Goal: Task Accomplishment & Management: Use online tool/utility

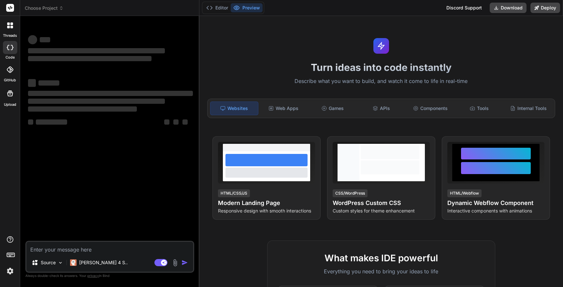
click at [54, 8] on span "Choose Project" at bounding box center [44, 8] width 39 height 7
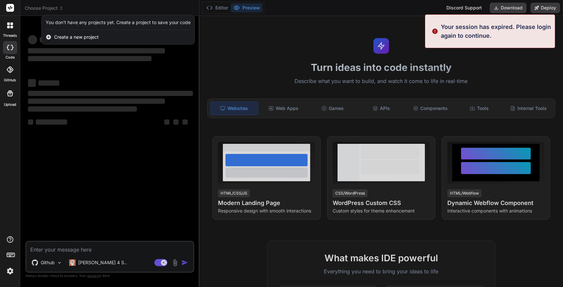
click at [93, 7] on div at bounding box center [281, 143] width 563 height 287
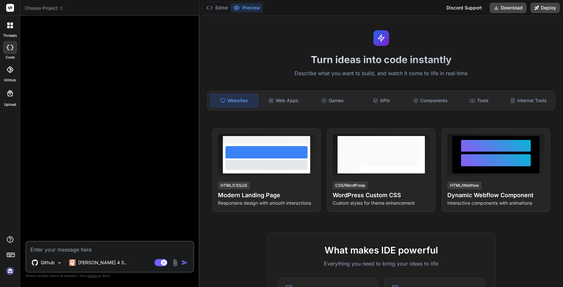
scroll to position [4, 0]
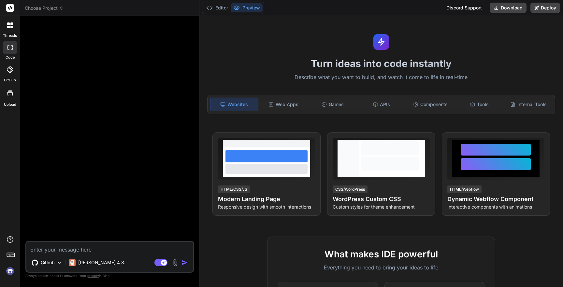
click at [10, 8] on icon at bounding box center [10, 8] width 5 height 4
click at [35, 9] on span "Choose Project" at bounding box center [44, 8] width 39 height 7
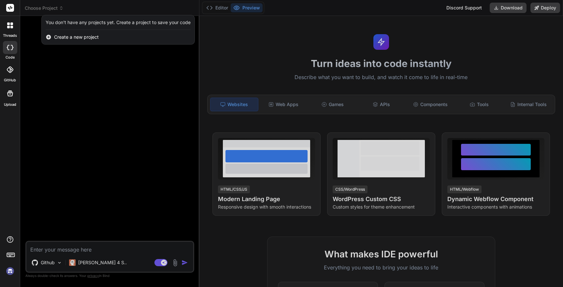
click at [340, 7] on div at bounding box center [281, 143] width 563 height 287
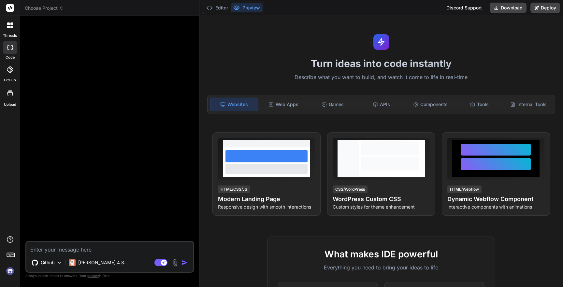
click at [9, 271] on img at bounding box center [10, 271] width 11 height 11
type textarea "x"
click at [9, 7] on rect at bounding box center [10, 8] width 8 height 8
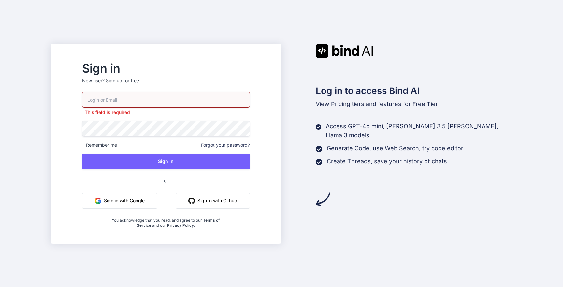
type input "rmbhatia@gmail.com"
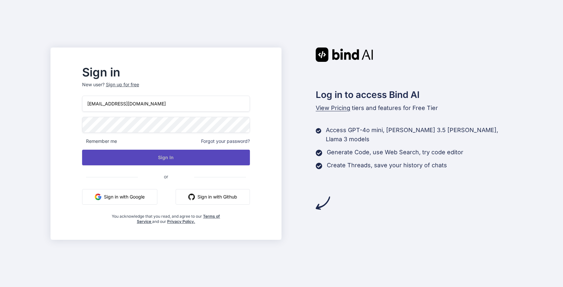
click at [164, 155] on button "Sign In" at bounding box center [166, 158] width 168 height 16
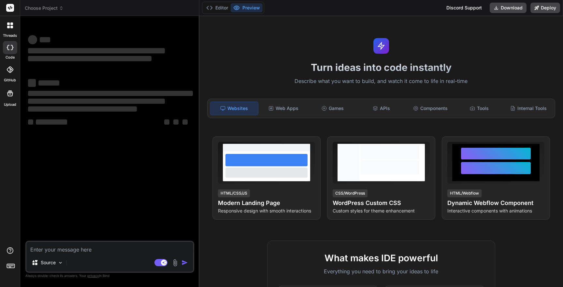
type textarea "x"
click at [8, 270] on img at bounding box center [10, 271] width 11 height 11
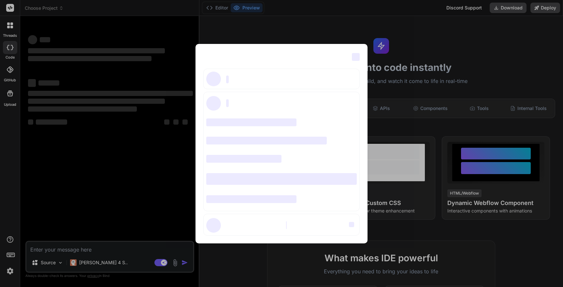
click at [353, 24] on div "‌ ‌ ‌ ‌ ‌ ‌ ‌ ‌ ‌ ‌ ‌ ‌ ‌ ‌ ‌" at bounding box center [281, 143] width 563 height 287
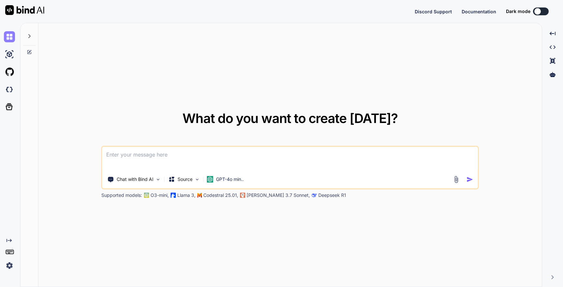
click at [6, 36] on img at bounding box center [9, 36] width 11 height 11
click at [33, 36] on div at bounding box center [29, 34] width 12 height 22
type textarea "x"
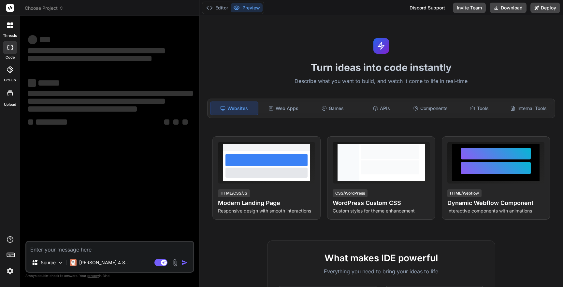
click at [58, 7] on span "Choose Project" at bounding box center [44, 8] width 39 height 7
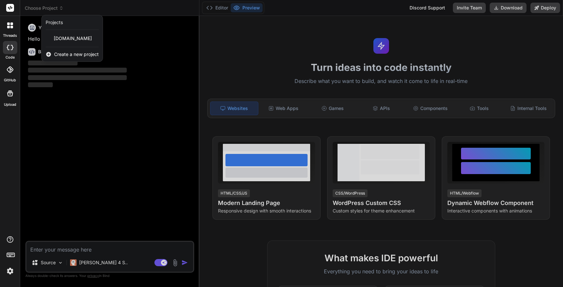
click at [77, 53] on span "Create a new project" at bounding box center [76, 54] width 45 height 7
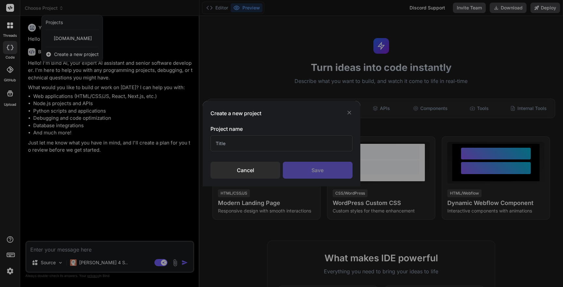
click at [247, 144] on input "text" at bounding box center [281, 144] width 142 height 16
type textarea "x"
type input "S"
type input "spartan.coolwellac.com"
click at [304, 169] on div "Save" at bounding box center [318, 170] width 70 height 17
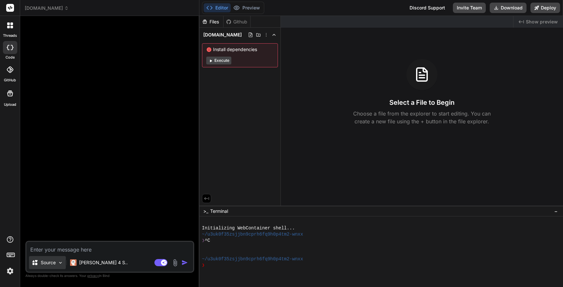
click at [48, 265] on p "Source" at bounding box center [48, 263] width 15 height 7
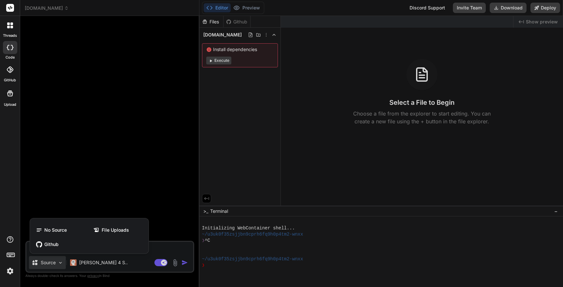
click at [227, 90] on div at bounding box center [281, 143] width 563 height 287
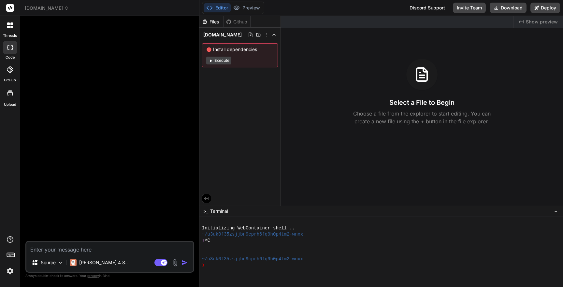
click at [222, 60] on button "Execute" at bounding box center [218, 61] width 25 height 8
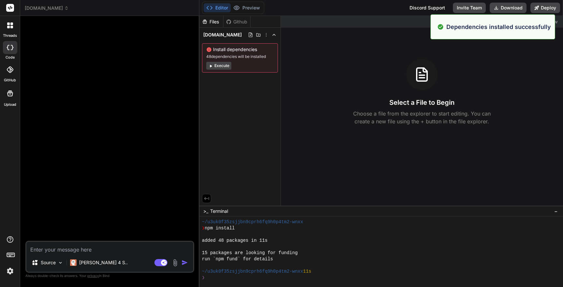
scroll to position [80, 0]
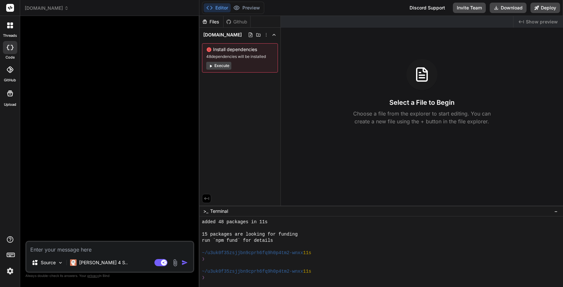
click at [238, 20] on div "Github" at bounding box center [236, 22] width 27 height 7
click at [237, 20] on div "Github" at bounding box center [236, 22] width 27 height 7
click at [212, 23] on div "Files" at bounding box center [211, 22] width 24 height 7
click at [68, 7] on span "spartan.coolwellac.com" at bounding box center [47, 8] width 44 height 7
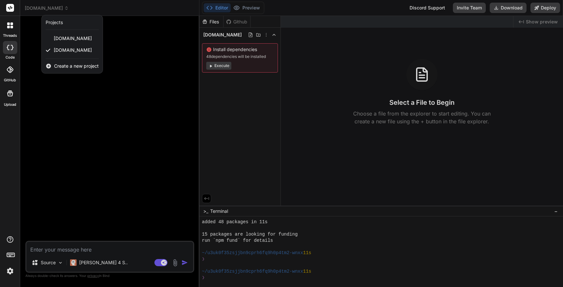
click at [326, 139] on div at bounding box center [281, 143] width 563 height 287
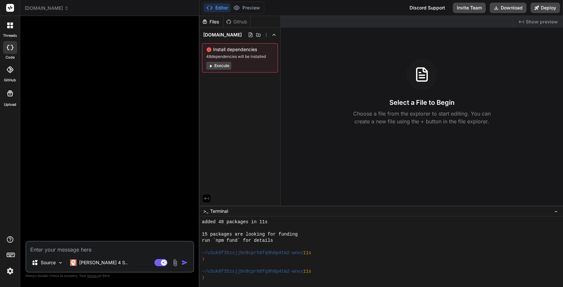
click at [8, 29] on div at bounding box center [10, 26] width 14 height 14
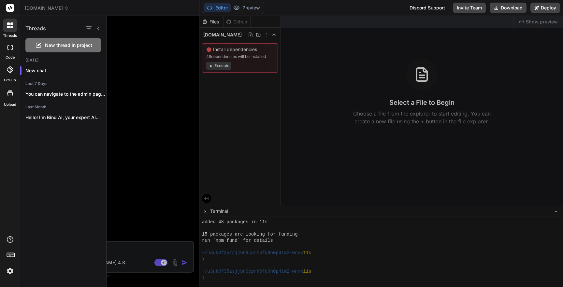
click at [170, 66] on div at bounding box center [335, 151] width 456 height 271
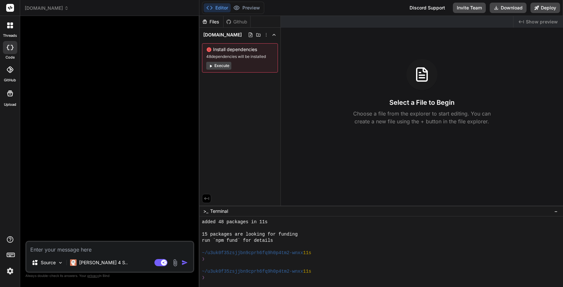
click at [8, 271] on img at bounding box center [10, 271] width 11 height 11
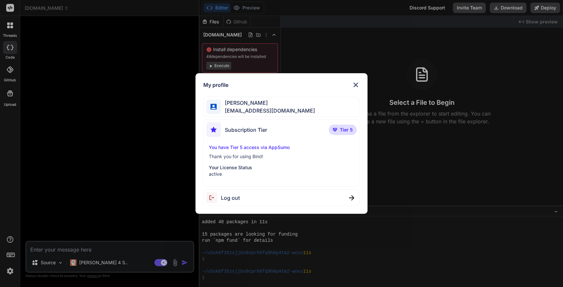
click at [354, 84] on img at bounding box center [356, 85] width 8 height 8
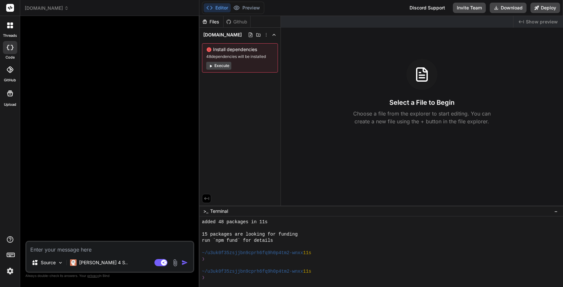
click at [57, 7] on span "spartan.coolwellac.com" at bounding box center [47, 8] width 44 height 7
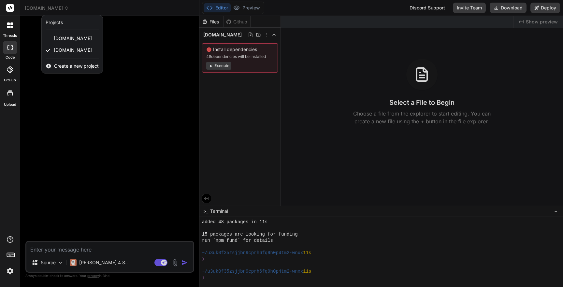
click at [57, 7] on div at bounding box center [281, 143] width 563 height 287
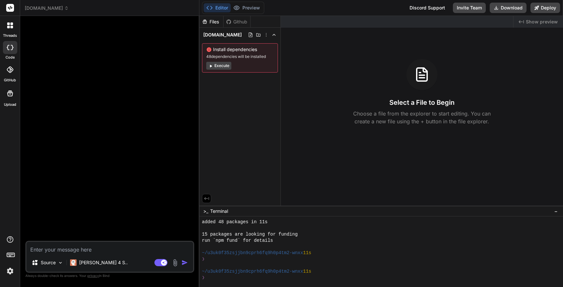
click at [64, 7] on span "spartan.coolwellac.com" at bounding box center [47, 8] width 44 height 7
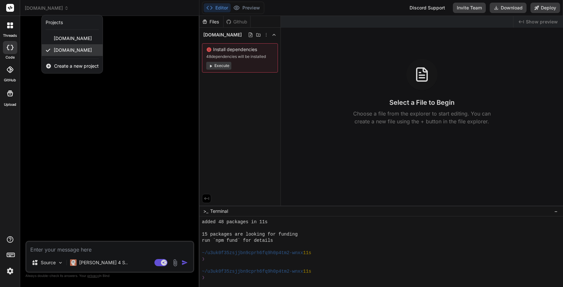
click at [81, 49] on span "spartan.coolwellac.com" at bounding box center [73, 50] width 38 height 7
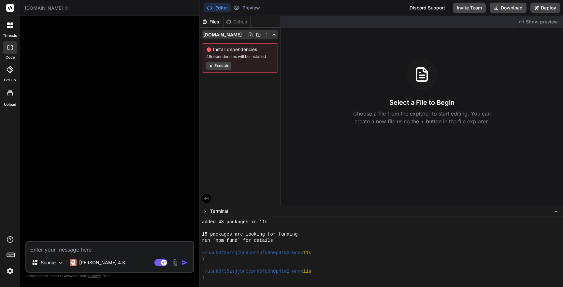
click at [261, 36] on icon at bounding box center [258, 34] width 4 height 3
click at [252, 35] on icon at bounding box center [251, 35] width 4 height 5
click at [269, 34] on icon at bounding box center [266, 34] width 5 height 5
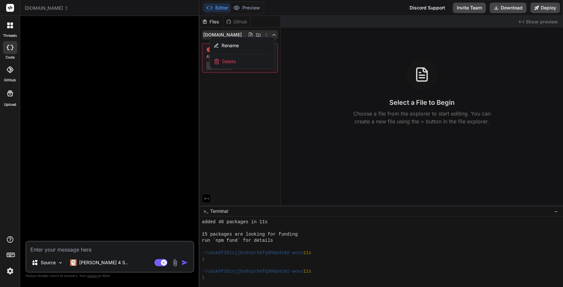
click at [251, 106] on div at bounding box center [381, 151] width 364 height 271
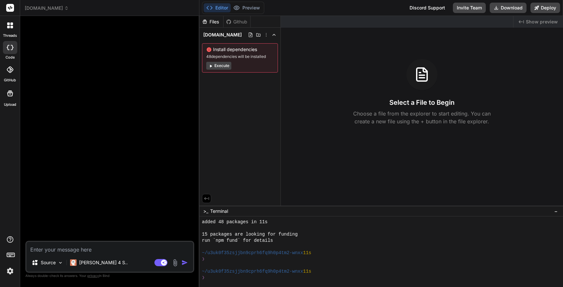
click at [10, 273] on img at bounding box center [10, 271] width 11 height 11
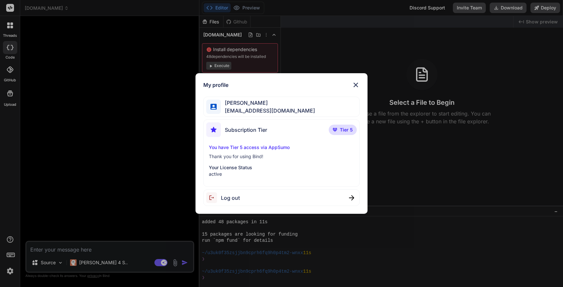
click at [10, 273] on div "My profile Rasjiv Bhatia rmbhatia@gmail.com Subscription Tier Tier 5 You have T…" at bounding box center [281, 143] width 563 height 287
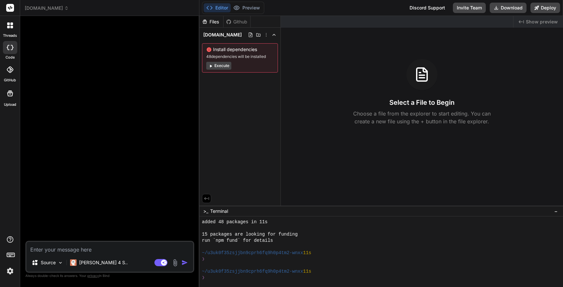
click at [10, 23] on icon at bounding box center [11, 23] width 3 height 3
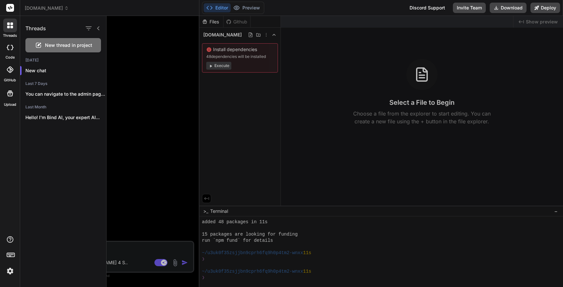
click at [10, 23] on icon at bounding box center [11, 23] width 3 height 3
click at [10, 72] on icon at bounding box center [10, 69] width 7 height 7
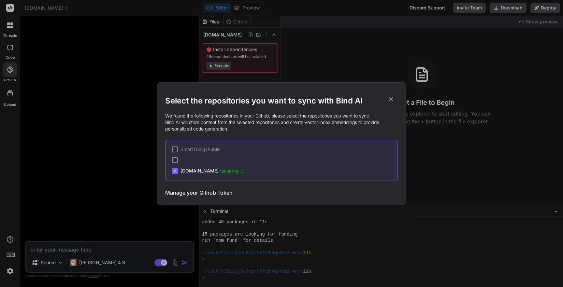
click at [391, 99] on icon at bounding box center [391, 99] width 4 height 4
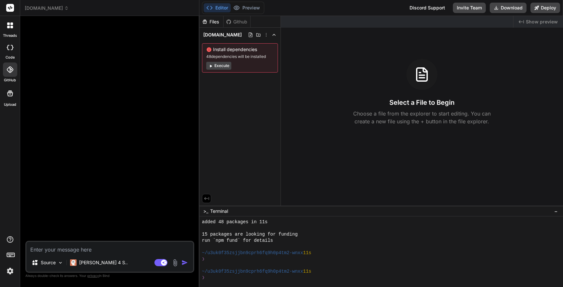
click at [7, 93] on icon at bounding box center [10, 94] width 6 height 6
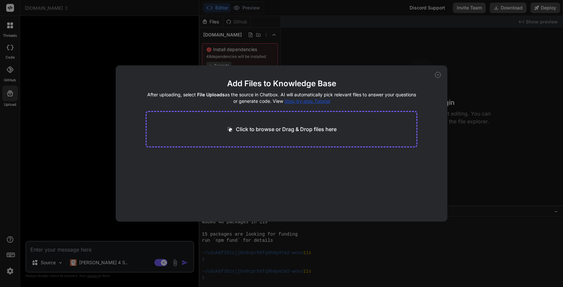
click at [439, 75] on icon at bounding box center [438, 75] width 6 height 6
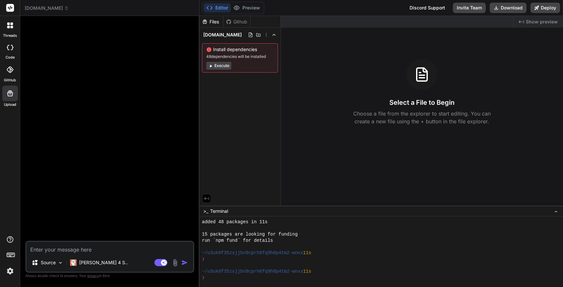
click at [8, 272] on img at bounding box center [10, 271] width 11 height 11
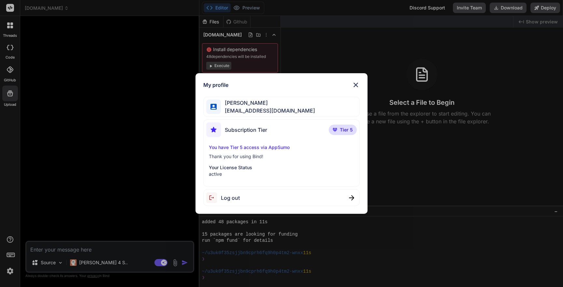
click at [282, 104] on div "Rasjiv Bhatia rmbhatia@gmail.com" at bounding box center [281, 107] width 156 height 21
click at [355, 84] on img at bounding box center [356, 85] width 8 height 8
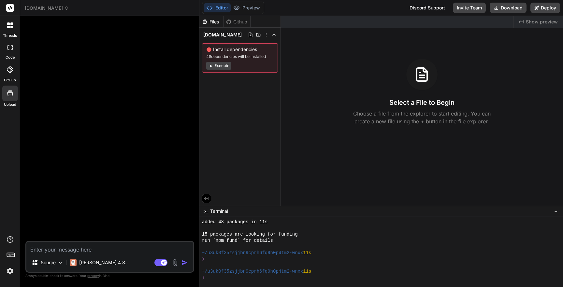
click at [154, 113] on div at bounding box center [110, 131] width 167 height 220
click at [10, 8] on icon at bounding box center [10, 8] width 5 height 4
click at [223, 64] on button "Execute" at bounding box center [218, 66] width 25 height 8
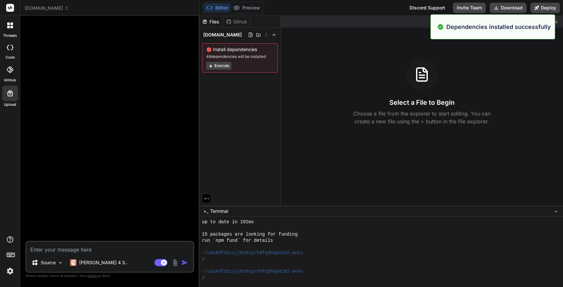
scroll to position [173, 0]
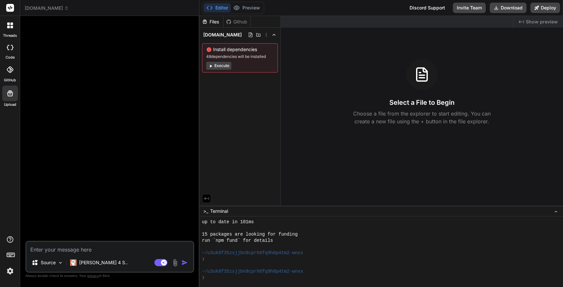
click at [9, 172] on div "threads code GitHub Upload" at bounding box center [10, 143] width 20 height 287
click at [11, 49] on icon at bounding box center [10, 47] width 7 height 5
click at [10, 74] on div at bounding box center [10, 70] width 14 height 14
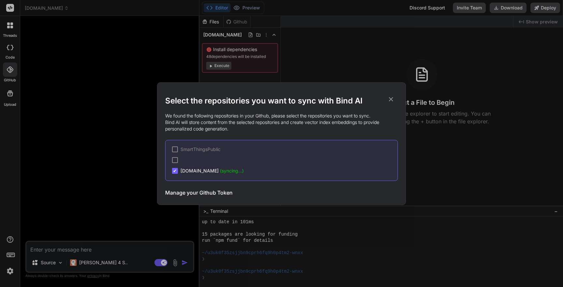
click at [390, 99] on icon at bounding box center [391, 99] width 4 height 4
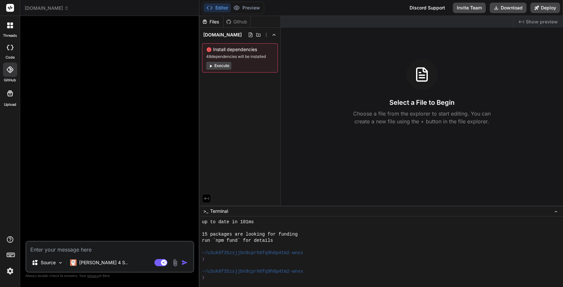
click at [57, 9] on span "spartan.coolwellac.com" at bounding box center [47, 8] width 44 height 7
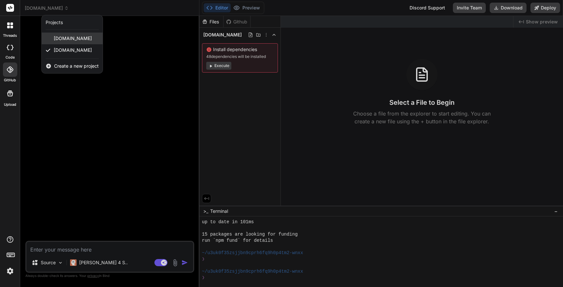
click at [67, 37] on span "id.coolwellac.com" at bounding box center [73, 38] width 38 height 7
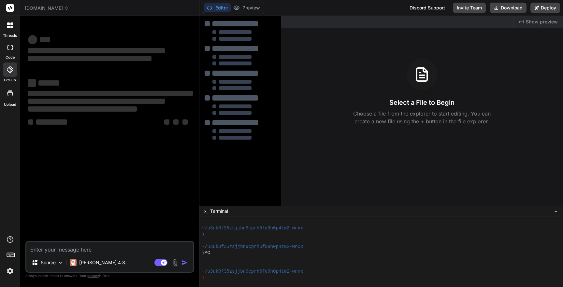
scroll to position [198, 0]
click at [48, 9] on span "id.coolwellac.com" at bounding box center [47, 8] width 44 height 7
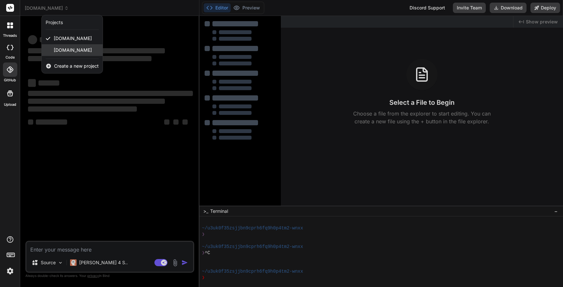
click at [58, 52] on span "spartan.coolwellac.com" at bounding box center [73, 50] width 38 height 7
type textarea "x"
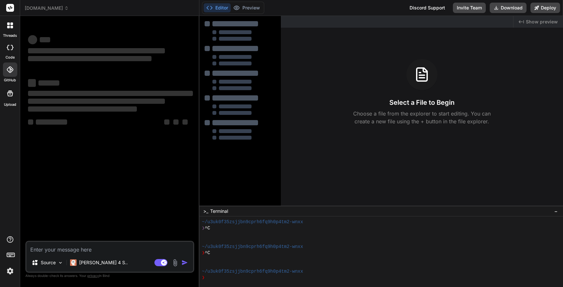
scroll to position [223, 0]
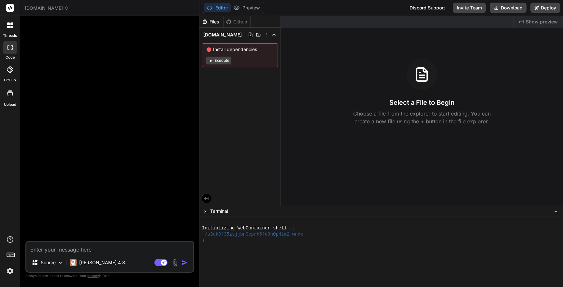
click at [8, 30] on div at bounding box center [10, 26] width 14 height 14
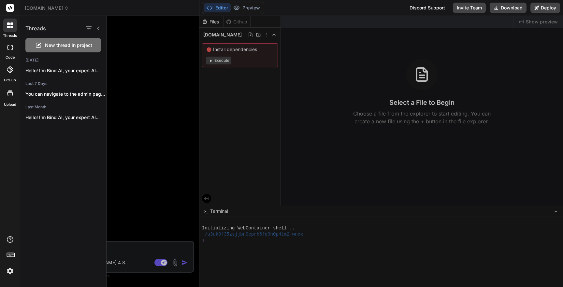
click at [76, 44] on span "New thread in project" at bounding box center [68, 45] width 47 height 7
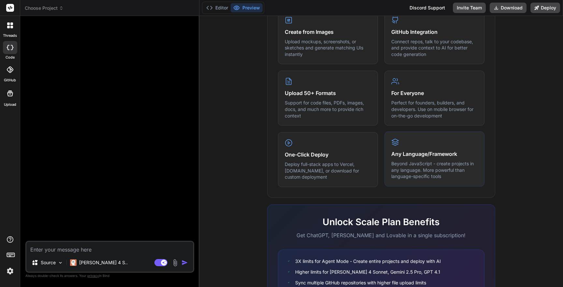
scroll to position [276, 0]
click at [340, 165] on p "Deploy full-stack apps to Vercel, [DOMAIN_NAME], or download for custom deploym…" at bounding box center [328, 171] width 86 height 19
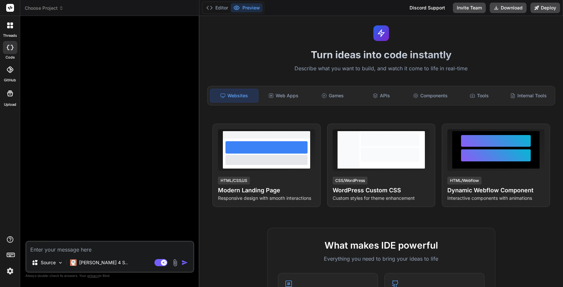
scroll to position [0, 0]
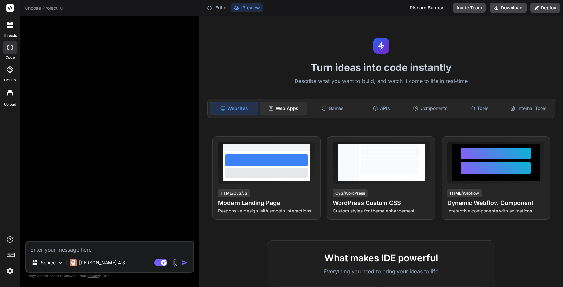
click at [286, 107] on div "Web Apps" at bounding box center [284, 109] width 48 height 14
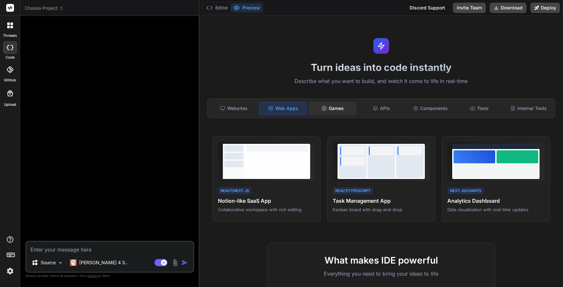
click at [338, 107] on div "Games" at bounding box center [332, 109] width 48 height 14
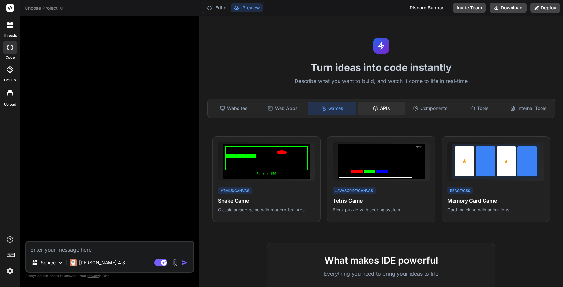
click at [383, 107] on div "APIs" at bounding box center [382, 109] width 48 height 14
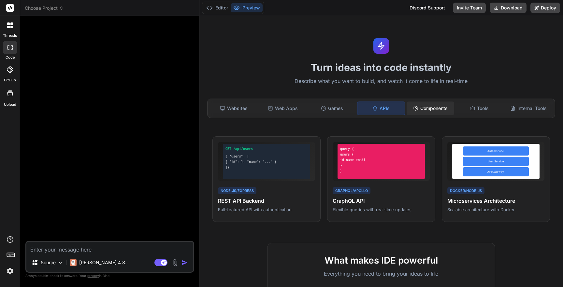
click at [427, 102] on div "Components" at bounding box center [431, 109] width 48 height 14
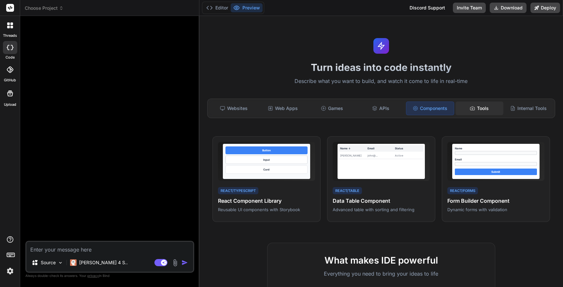
click at [481, 108] on div "Tools" at bounding box center [479, 109] width 48 height 14
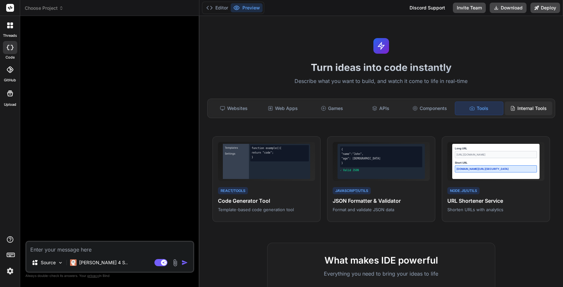
click at [513, 107] on polyline at bounding box center [513, 106] width 1 height 1
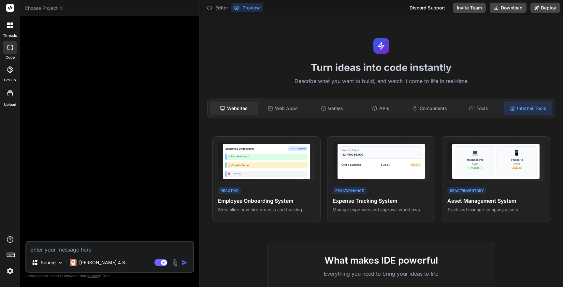
click at [243, 110] on div "Websites" at bounding box center [234, 109] width 48 height 14
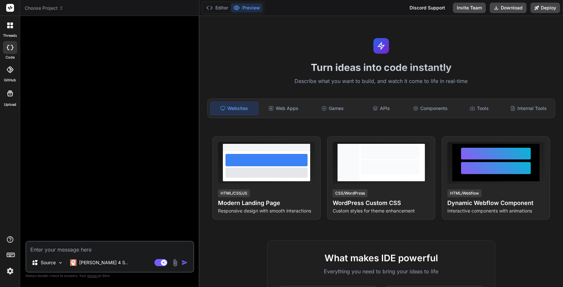
click at [50, 250] on textarea at bounding box center [109, 248] width 167 height 12
click at [44, 5] on span "Choose Project" at bounding box center [44, 8] width 39 height 7
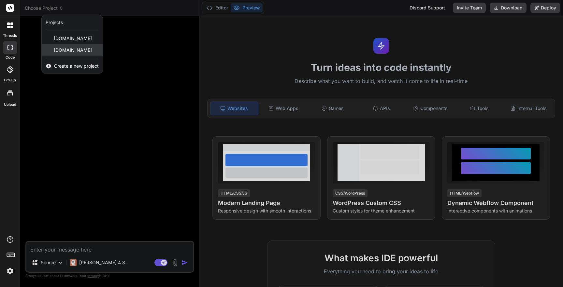
click at [65, 49] on span "spartan.coolwellac.com" at bounding box center [73, 50] width 38 height 7
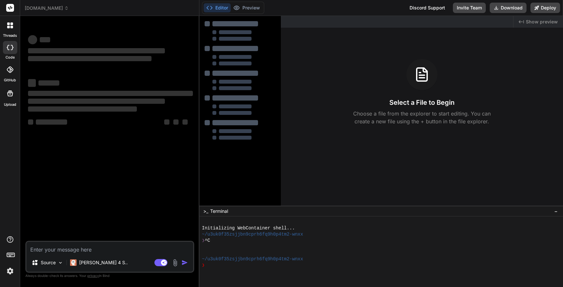
scroll to position [12, 0]
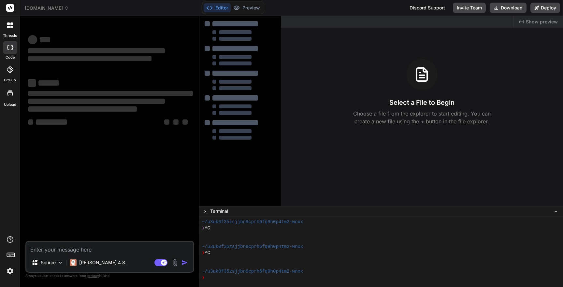
type textarea "x"
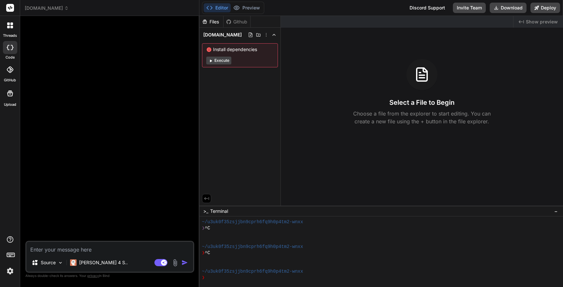
click at [54, 250] on textarea at bounding box center [109, 248] width 167 height 12
type textarea "H"
type textarea "x"
type textarea "Ho"
type textarea "x"
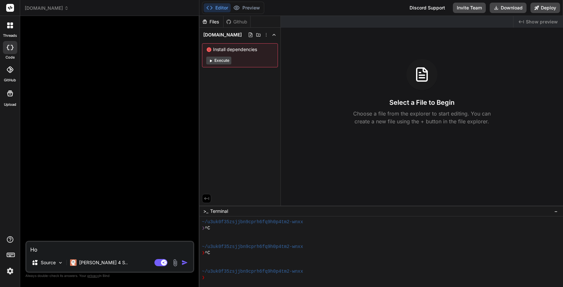
type textarea "How"
type textarea "x"
type textarea "How"
type textarea "x"
type textarea "How d"
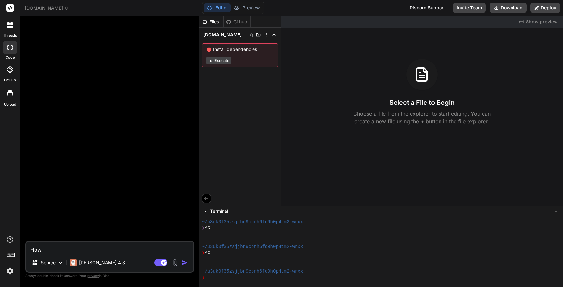
type textarea "x"
type textarea "How do"
type textarea "x"
type textarea "How d"
type textarea "x"
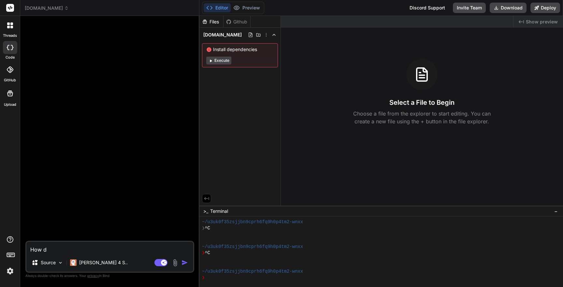
type textarea "How"
type textarea "x"
type textarea "How"
type textarea "x"
type textarea "Ho"
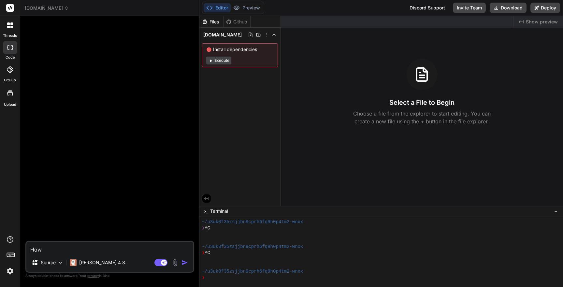
type textarea "x"
type textarea "H"
type textarea "x"
click at [59, 7] on span "spartan.coolwellac.com" at bounding box center [47, 8] width 44 height 7
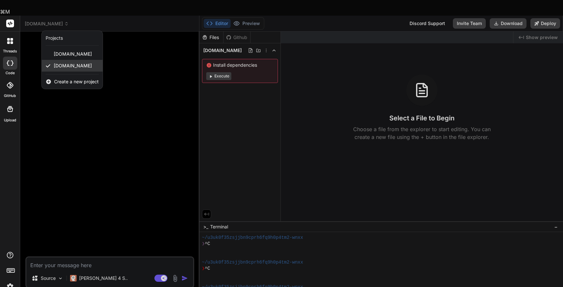
click at [92, 63] on span "spartan.coolwellac.com" at bounding box center [73, 66] width 38 height 7
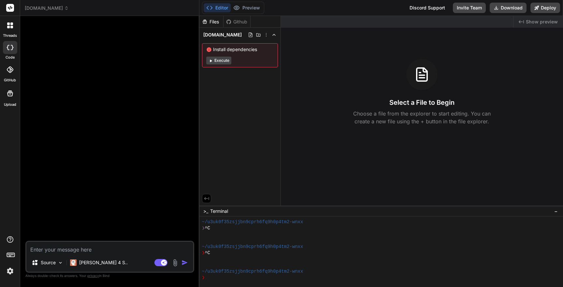
click at [69, 9] on icon at bounding box center [66, 8] width 5 height 5
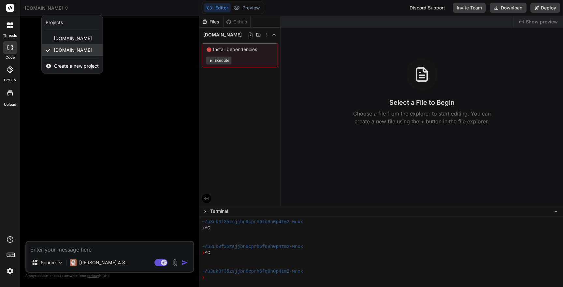
click at [82, 50] on span "spartan.coolwellac.com" at bounding box center [73, 50] width 38 height 7
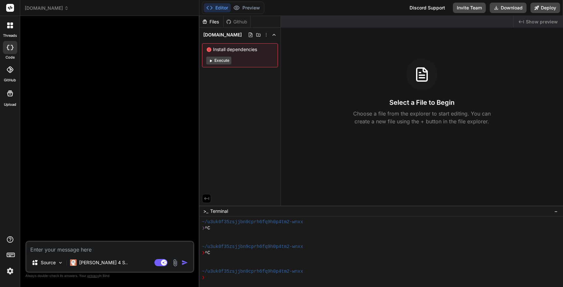
click at [231, 51] on span "Install dependencies" at bounding box center [239, 49] width 67 height 7
click at [208, 49] on icon at bounding box center [209, 49] width 5 height 5
click at [269, 35] on icon at bounding box center [266, 34] width 5 height 5
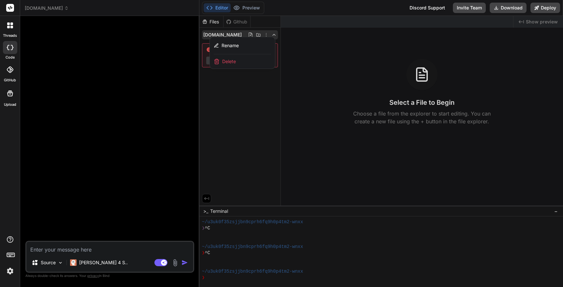
click at [242, 63] on div "Delete" at bounding box center [242, 61] width 65 height 14
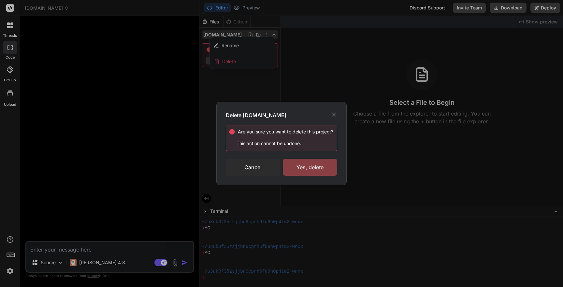
click at [296, 163] on div "Yes, delete" at bounding box center [310, 167] width 54 height 17
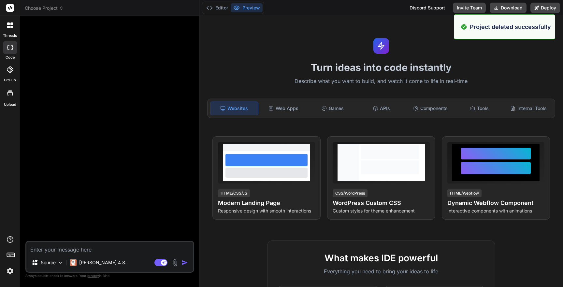
click at [57, 12] on header "Choose Project Created with Pixso." at bounding box center [109, 8] width 179 height 16
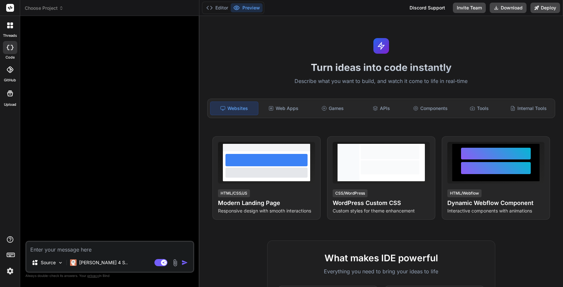
click at [54, 9] on span "Choose Project" at bounding box center [44, 8] width 39 height 7
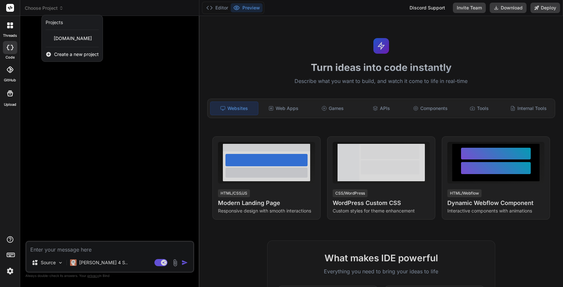
click at [141, 32] on div at bounding box center [281, 143] width 563 height 287
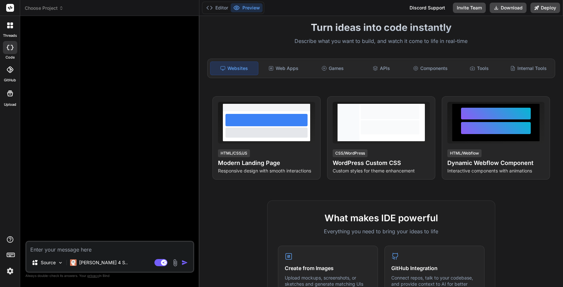
scroll to position [0, 0]
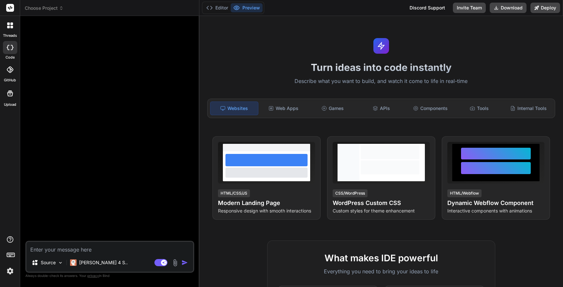
click at [59, 8] on span "Choose Project" at bounding box center [44, 8] width 39 height 7
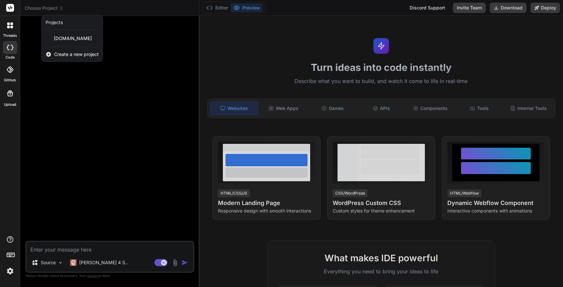
click at [72, 52] on span "Create a new project" at bounding box center [76, 54] width 45 height 7
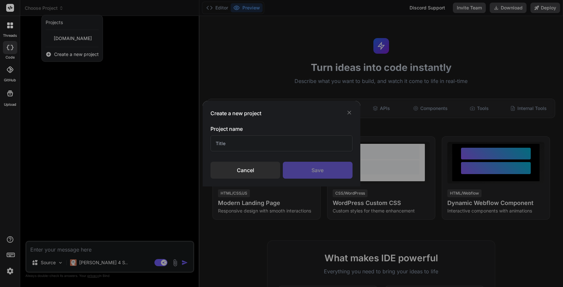
click at [243, 142] on input "text" at bounding box center [281, 144] width 142 height 16
type input "spartan.coolwellac.com"
click at [300, 113] on div "Create a new project" at bounding box center [281, 113] width 142 height 8
click at [318, 167] on div "Save" at bounding box center [318, 170] width 70 height 17
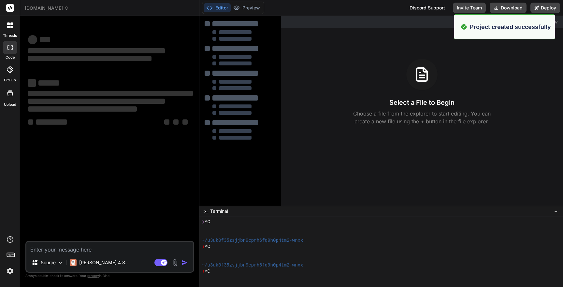
scroll to position [37, 0]
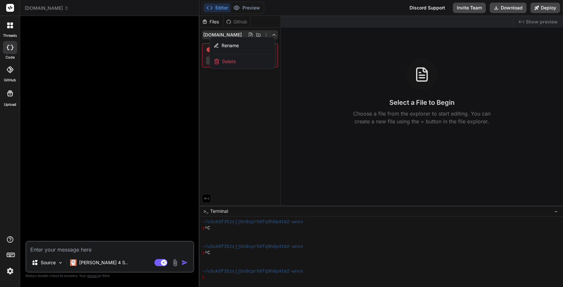
click at [263, 115] on div at bounding box center [381, 151] width 364 height 271
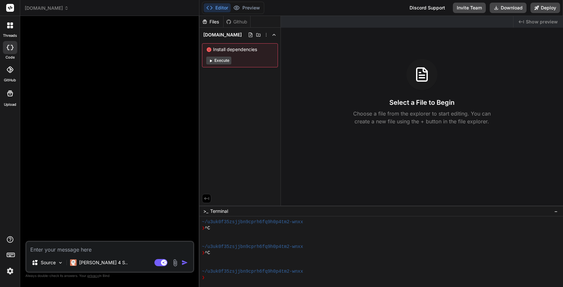
click at [224, 61] on button "Execute" at bounding box center [218, 61] width 25 height 8
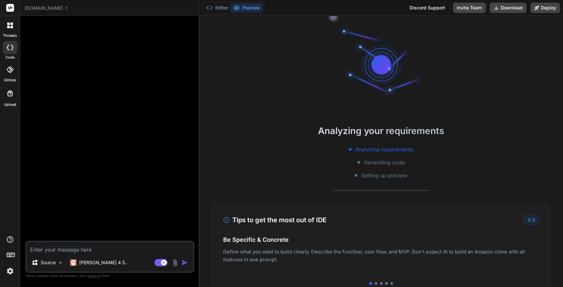
scroll to position [68, 0]
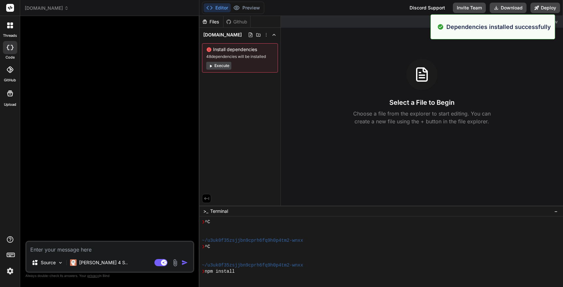
type textarea "x"
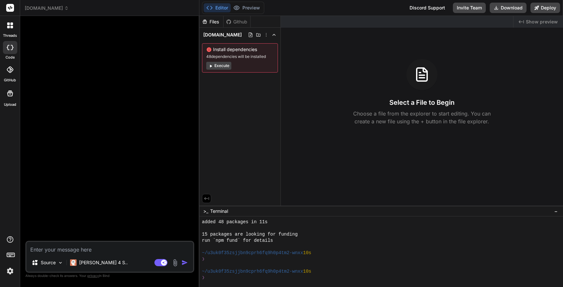
scroll to position [130, 0]
click at [287, 277] on div "❯" at bounding box center [377, 278] width 351 height 6
type textarea "npx create-next-app@latest ."
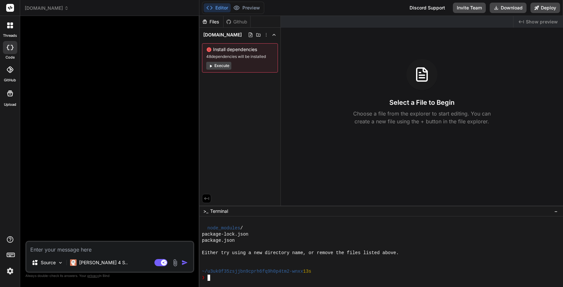
scroll to position [220, 0]
click at [8, 54] on div "code" at bounding box center [10, 49] width 20 height 22
click at [10, 28] on icon at bounding box center [10, 25] width 6 height 6
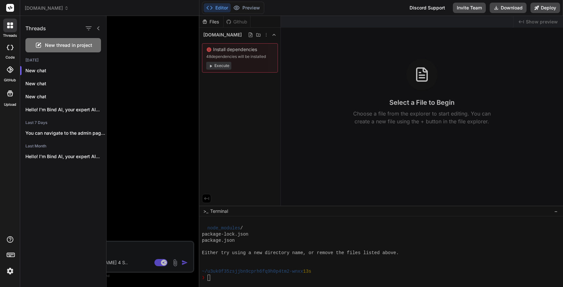
click at [9, 53] on div at bounding box center [10, 47] width 14 height 13
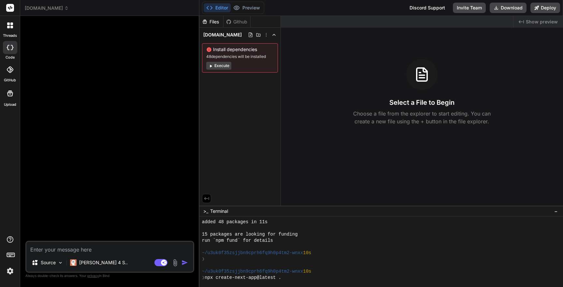
scroll to position [179, 0]
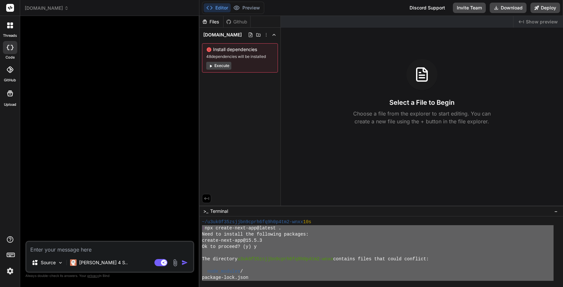
drag, startPoint x: 403, startPoint y: 256, endPoint x: 202, endPoint y: 229, distance: 203.2
click at [202, 229] on div "~/u3uk0f35zsjjbn9cprh6fq9h0p4tm2-wnxx 10s ❯ npx create-next-app@latest . Need t…" at bounding box center [377, 250] width 351 height 62
click at [9, 26] on icon at bounding box center [8, 27] width 3 height 3
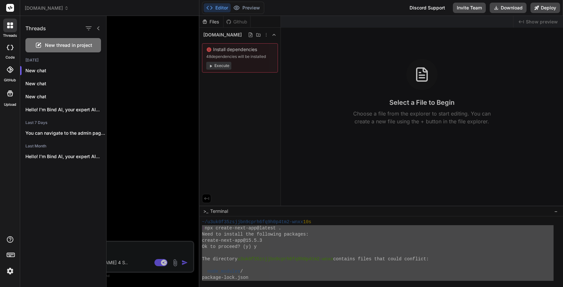
click at [76, 45] on span "New thread in project" at bounding box center [68, 45] width 47 height 7
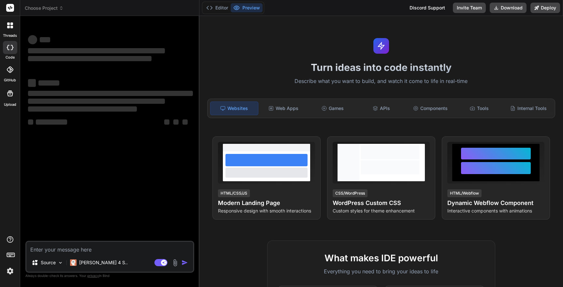
click at [57, 8] on span "Choose Project" at bounding box center [44, 8] width 39 height 7
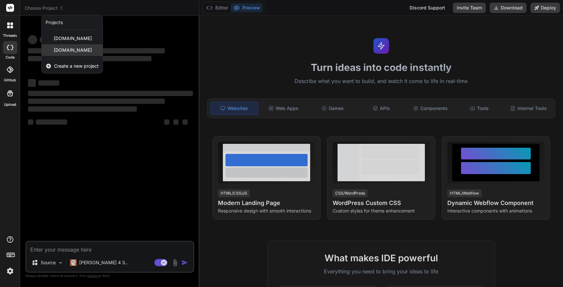
click at [67, 50] on span "spartan.coolwellac.com" at bounding box center [73, 50] width 38 height 7
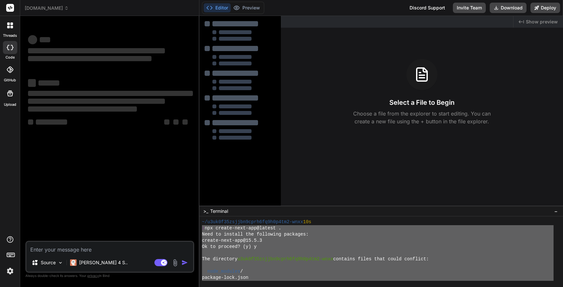
type textarea "x"
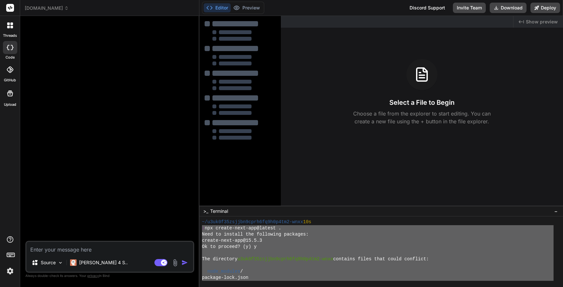
click at [43, 250] on textarea at bounding box center [109, 248] width 167 height 12
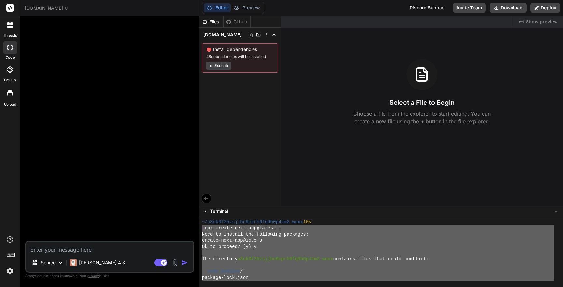
paste textarea "Create a Next.js 14 (App Router) project here with TypeScript and Tailwind CSS …"
type textarea "Create a Next.js 14 (App Router) project here with TypeScript and Tailwind CSS …"
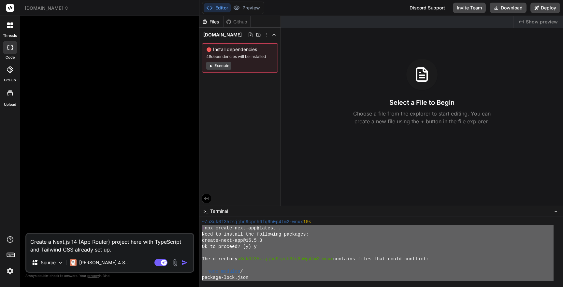
type textarea "x"
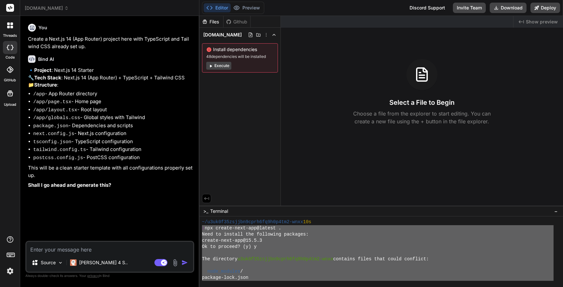
type textarea "x"
type textarea "Y"
type textarea "x"
type textarea "YE"
type textarea "x"
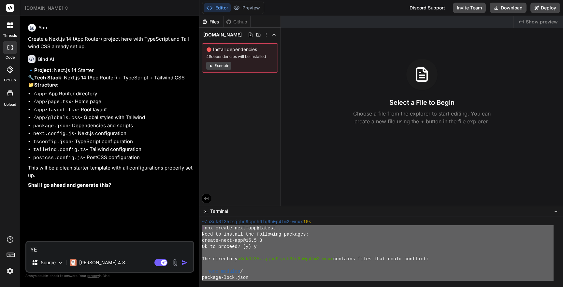
type textarea "YES"
type textarea "x"
type textarea "YE"
type textarea "x"
type textarea "Y"
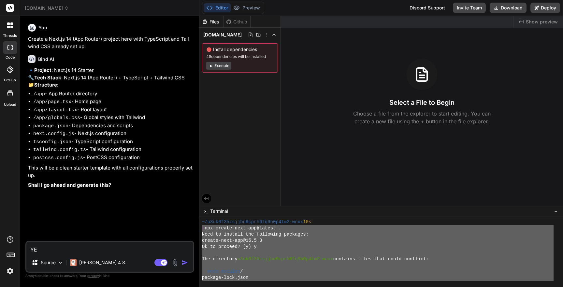
type textarea "x"
type textarea "Ye"
type textarea "x"
type textarea "Yes"
type textarea "x"
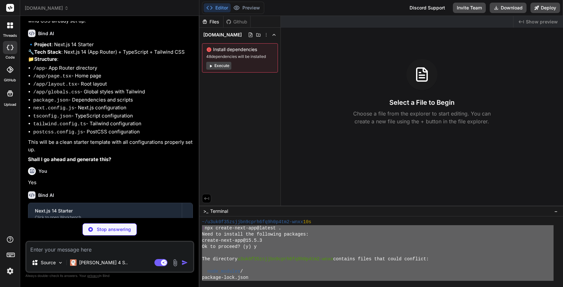
scroll to position [61, 0]
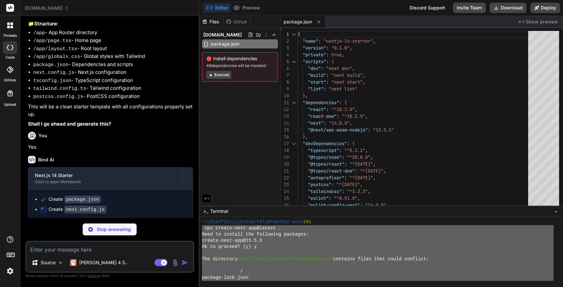
type textarea "x"
type textarea "}; } return config; }, } module.exports = nextConfig"
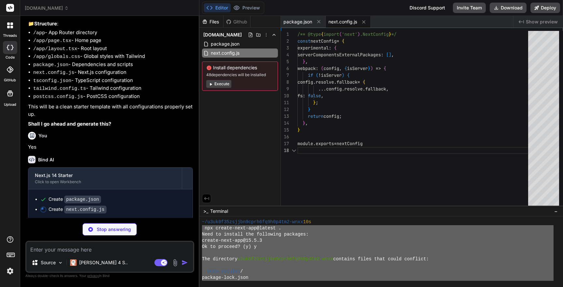
scroll to position [48, 0]
type textarea "x"
type textarea ""paths": { "@/*": ["./*"] } }, "include": ["next-env.d.ts", "**/*.ts", "**/*.ts…"
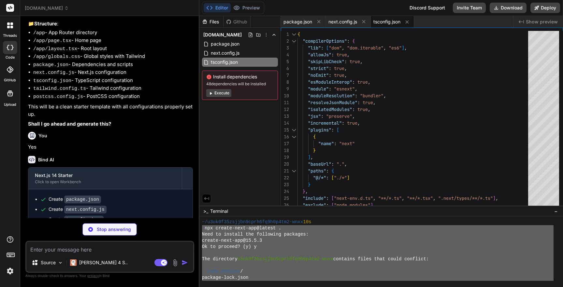
type textarea "x"
type textarea "colors: { background: 'hsl(var(--background))', foreground: 'hsl(var(--foregrou…"
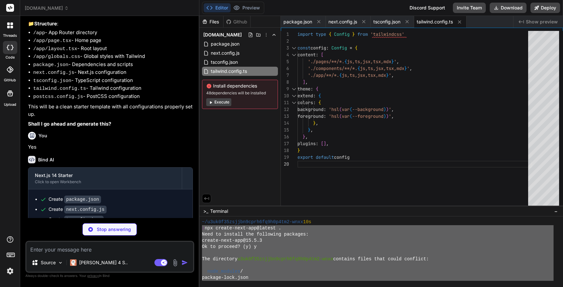
scroll to position [101, 0]
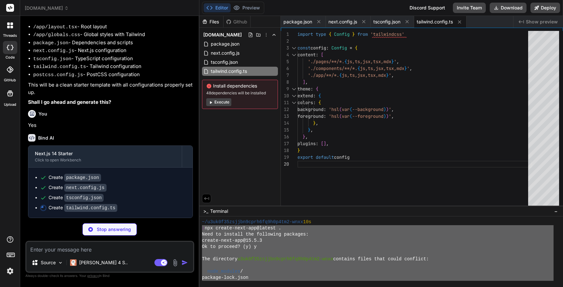
type textarea "x"
type textarea "module.exports = { plugins: { tailwindcss: {}, autoprefixer: {}, }, }"
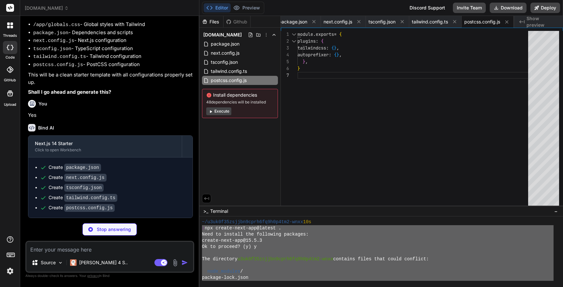
scroll to position [111, 0]
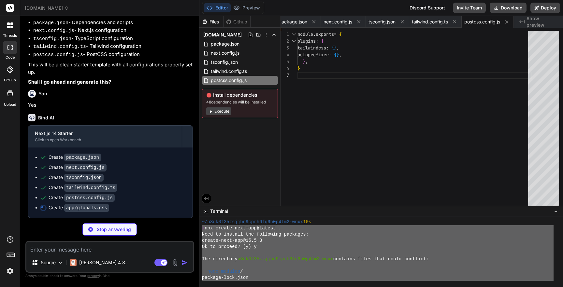
type textarea "x"
type textarea "} @layer utilities { .text-balance { text-wrap: balance; } }"
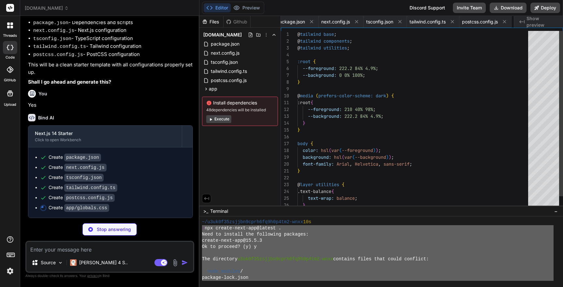
scroll to position [0, 48]
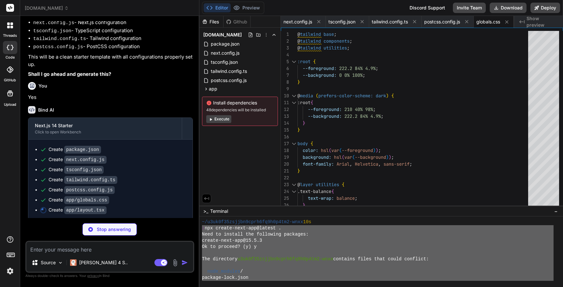
type textarea "x"
type textarea "}"
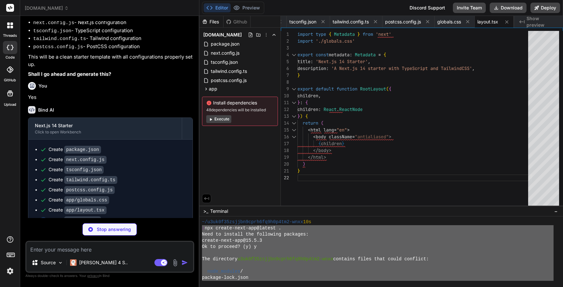
scroll to position [131, 0]
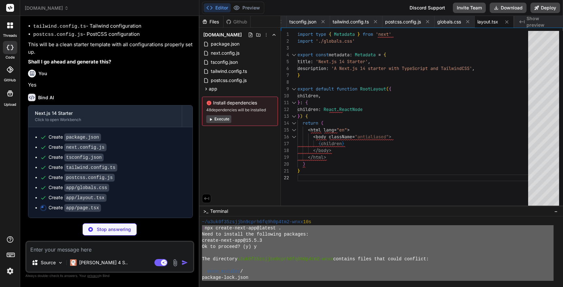
type textarea "x"
type textarea "</div> </div> </main> ) }"
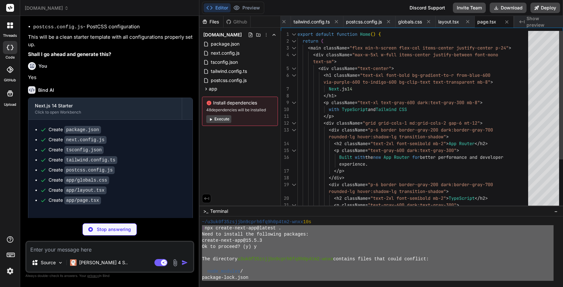
type textarea "x"
type textarea "{ "extends": "next/core-web-vitals" }"
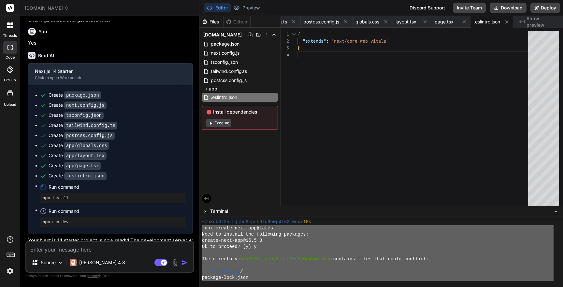
scroll to position [253, 0]
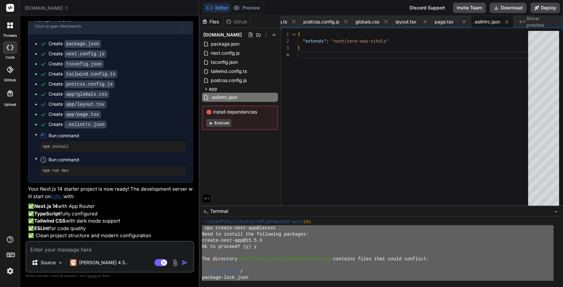
type textarea "x"
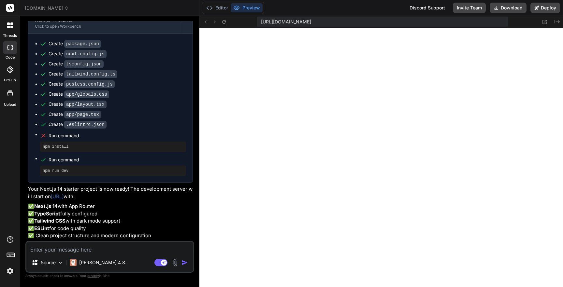
click at [126, 249] on textarea at bounding box center [109, 248] width 167 height 12
paste textarea "You are working in an empty workspace. Create a production-ready Next.js 14 app…"
type textarea "You are working in an empty workspace. Create a production-ready Next.js 14 app…"
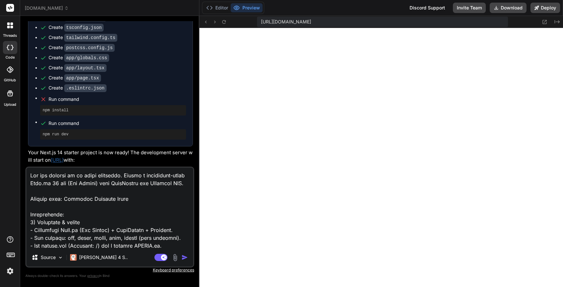
scroll to position [571, 0]
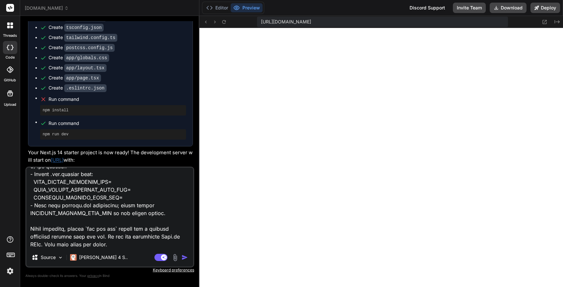
type textarea "x"
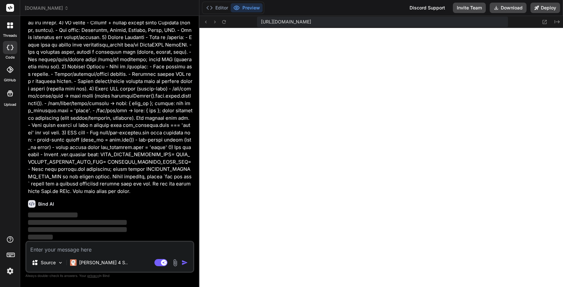
scroll to position [614, 0]
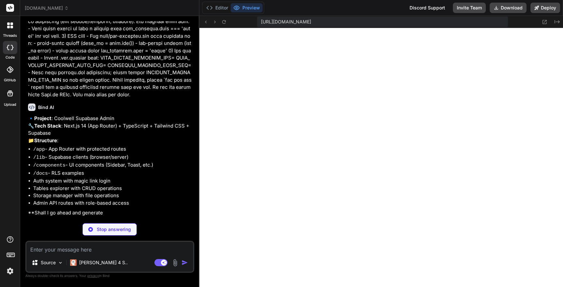
type textarea "x"
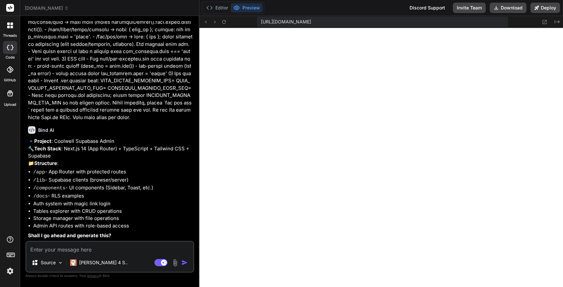
type textarea "y"
type textarea "x"
type textarea "ye"
type textarea "x"
type textarea "yes"
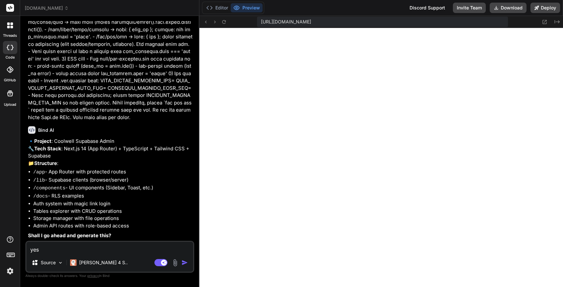
type textarea "x"
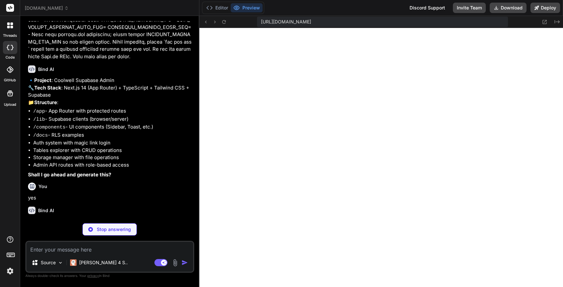
scroll to position [767, 0]
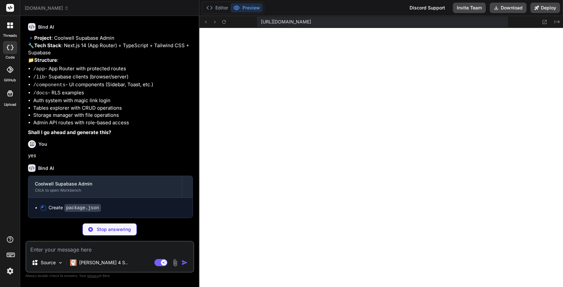
type textarea "x"
type textarea "} }"
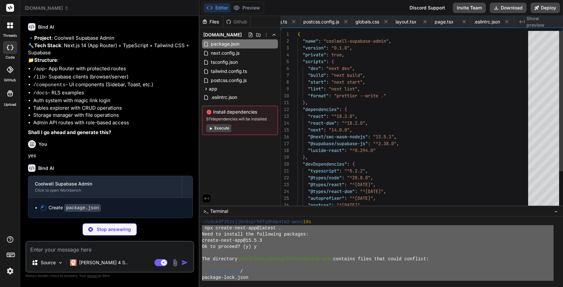
scroll to position [0, 0]
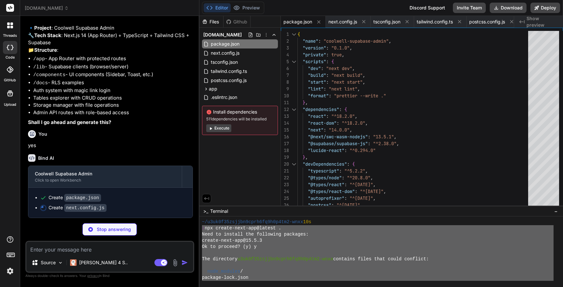
type textarea "x"
type textarea "}; } return config; }, } module.exports = nextConfig"
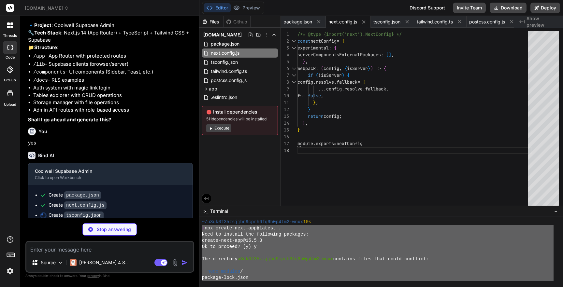
type textarea "x"
type textarea ""paths": { "@/*": ["./*"] } }, "include": ["next-env.d.ts", "**/*.ts", "**/*.ts…"
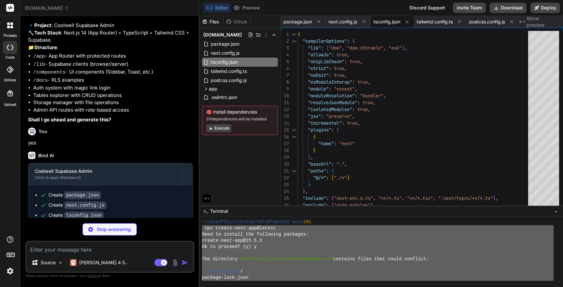
type textarea "x"
type textarea "export default config"
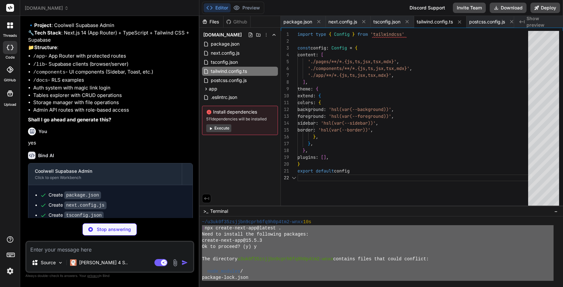
type textarea "x"
type textarea "module.exports = { plugins: { tailwindcss: {}, autoprefixer: {}, }, }"
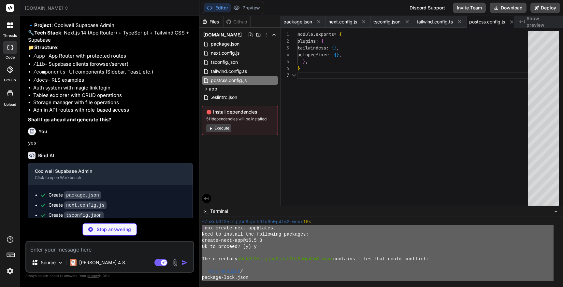
scroll to position [41, 0]
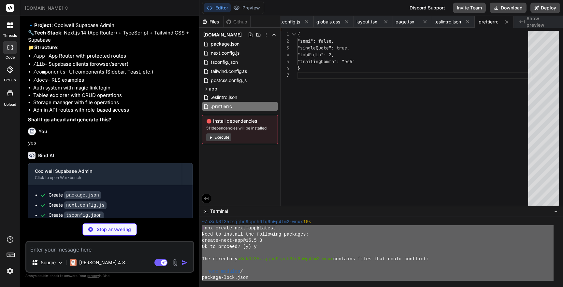
type textarea "x"
type textarea "NEXT_PUBLIC_SUPABASE_URL= NEXT_PUBLIC_SUPABASE_ANON_KEY= SUPABASE_SERVICE_ROLE_…"
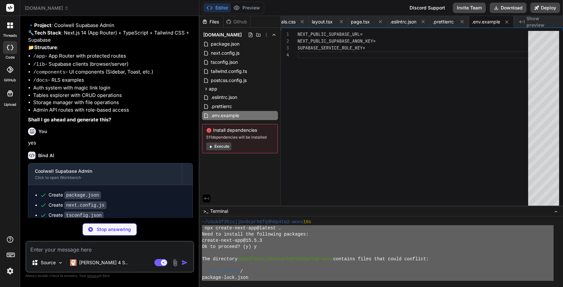
type textarea "x"
type textarea "- Supabase"
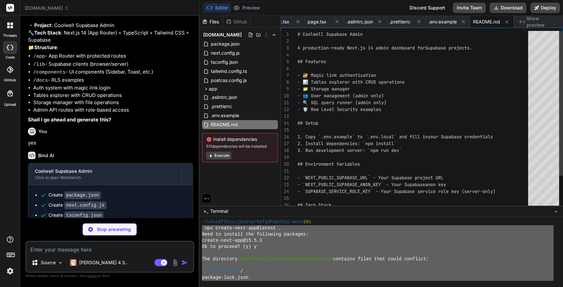
type textarea "x"
type textarea "User-agent: * Disallow: /"
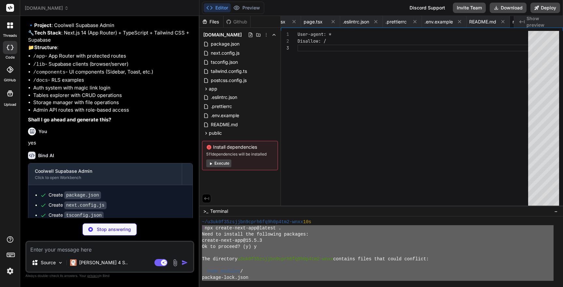
scroll to position [14, 0]
type textarea "x"
type textarea "}, }, auth: { persistSession: true, autoRefreshToken: true, }, })"
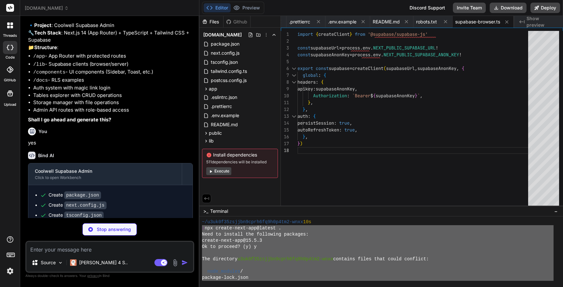
type textarea "x"
type textarea "persistSession: false, }, }) }"
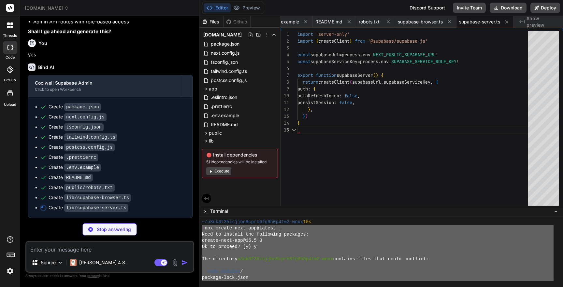
scroll to position [912, 0]
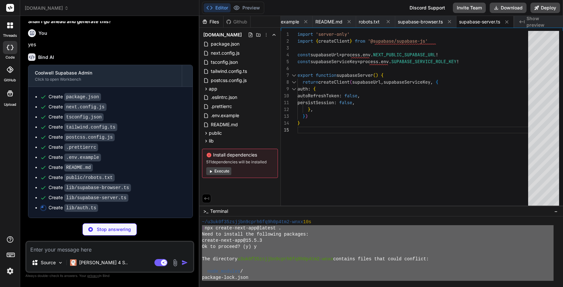
type textarea "x"
type textarea "} export async function signOut() { await supabase.auth.signOut() }"
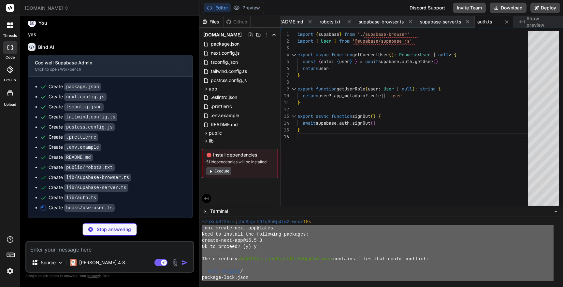
type textarea "x"
type textarea "}, []) const role = getUserRole(user) return { user, loading, role } }"
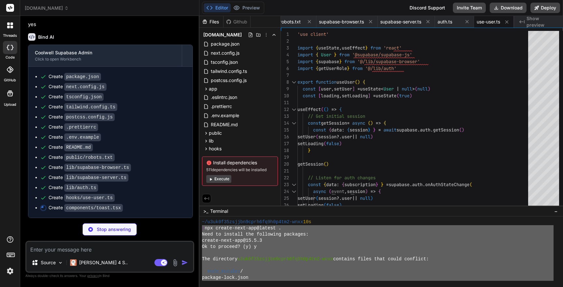
scroll to position [932, 0]
type textarea "x"
type textarea "export function useToast() { const context = useContext(ToastContext) if (!cont…"
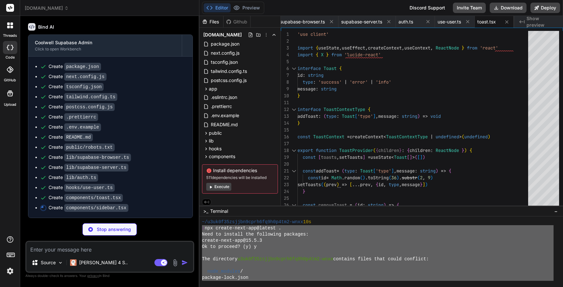
type textarea "x"
type textarea "})} </nav> </div> ) }"
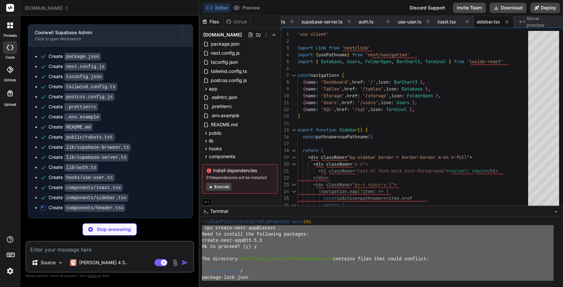
type textarea "x"
type textarea "</div> </div> </header> ) }"
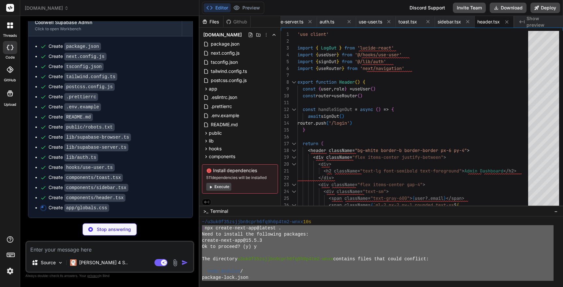
type textarea "x"
type textarea "} }"
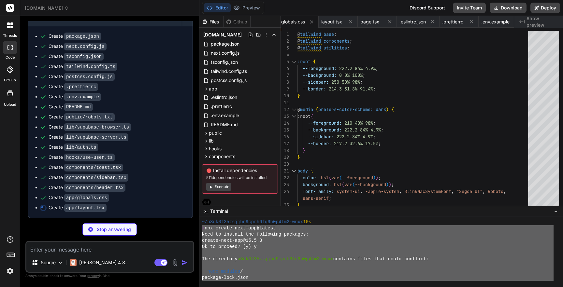
type textarea "x"
type textarea "</body> </html> ) }"
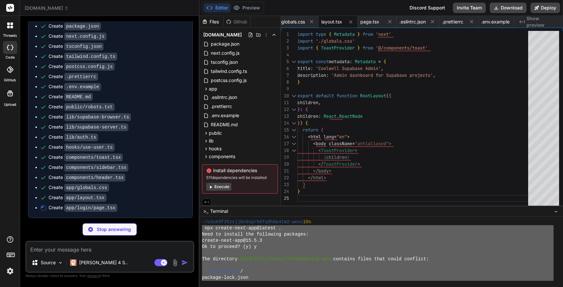
scroll to position [982, 0]
type textarea "x"
type textarea ") }"
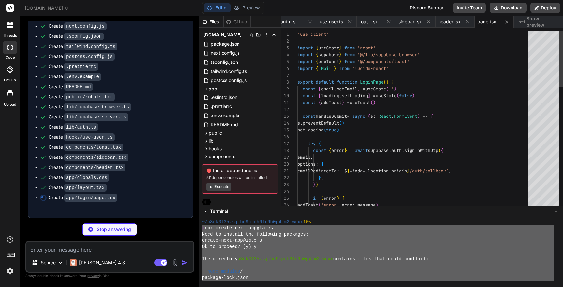
scroll to position [0, 0]
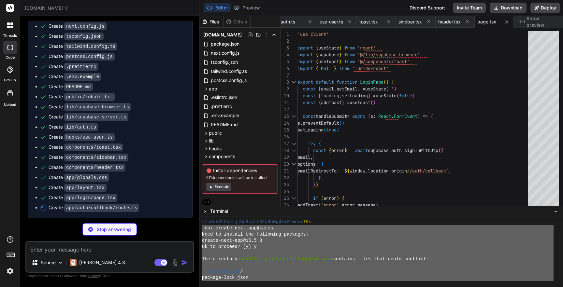
type textarea "x"
type textarea "return NextResponse.redirect(new URL('/', request.url)) }"
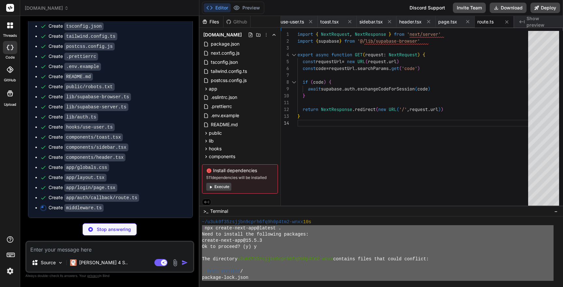
type textarea "x"
type textarea "return response } export const config = { matcher: ['/((?!api|_next/static|_nex…"
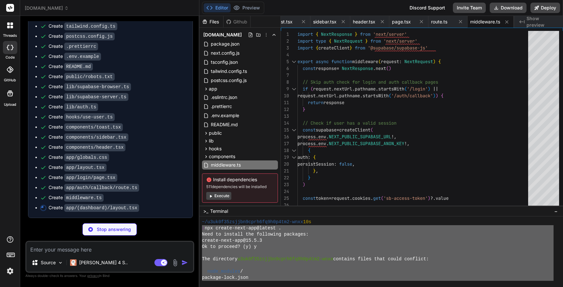
type textarea "x"
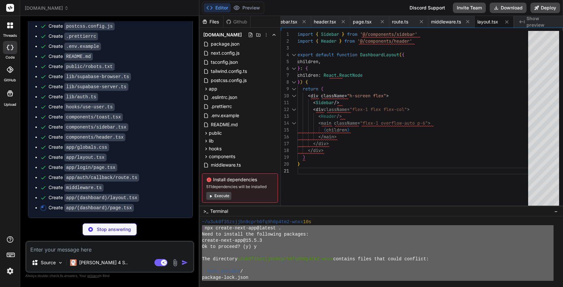
type textarea "x"
type textarea "</div> </div> ) }"
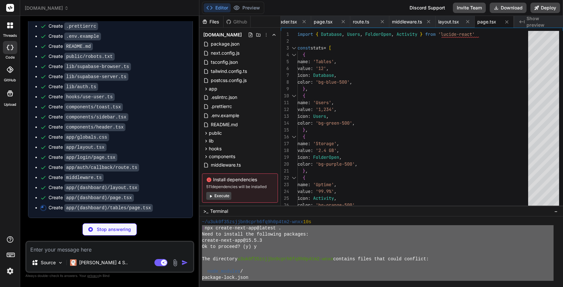
type textarea "x"
type textarea "</div> ) }"
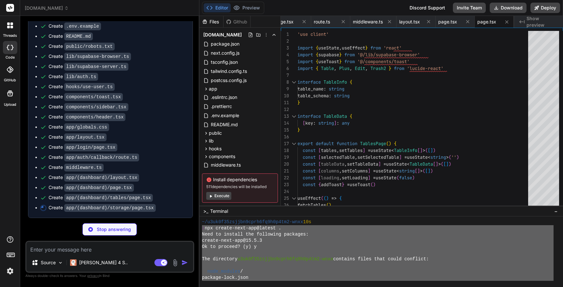
scroll to position [1042, 0]
type textarea "x"
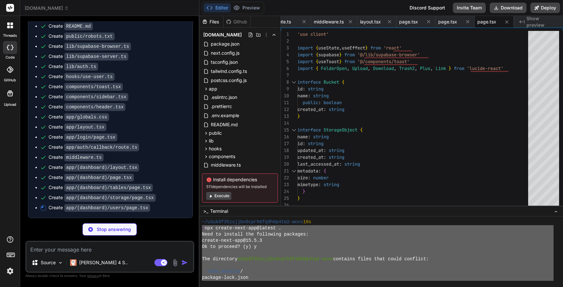
scroll to position [1051, 0]
type textarea "x"
type textarea ") }"
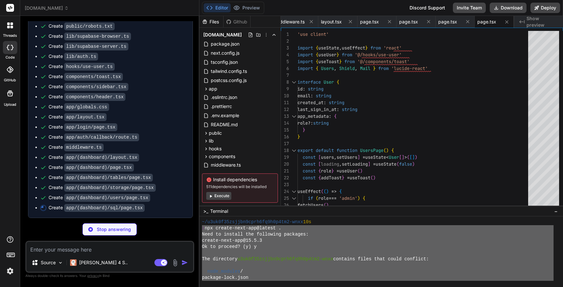
scroll to position [1062, 0]
type textarea "x"
type textarea "DROP SCHEMA, DROP DATABASE, and TRUNCATE are blocked, but use caution with DELE…"
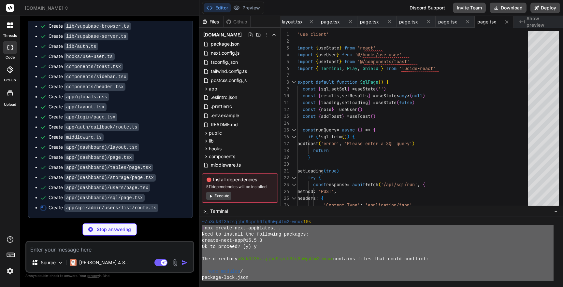
type textarea "x"
type textarea "}"
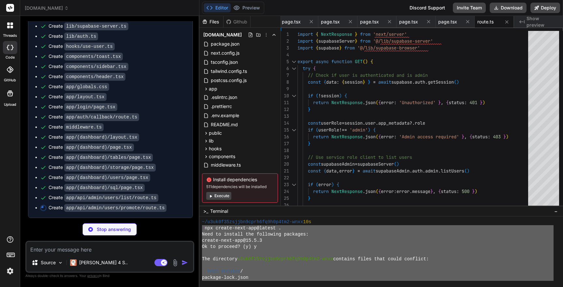
type textarea "x"
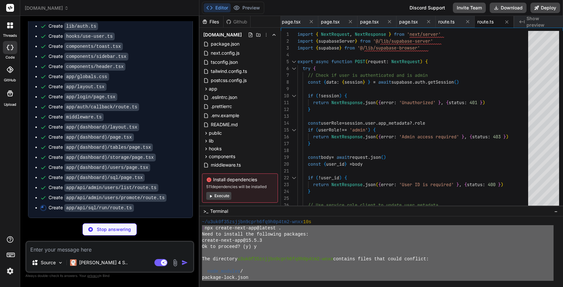
scroll to position [1091, 0]
type textarea "x"
type textarea "return NextResponse.json({ data, count }) } catch (error) { return NextResponse…"
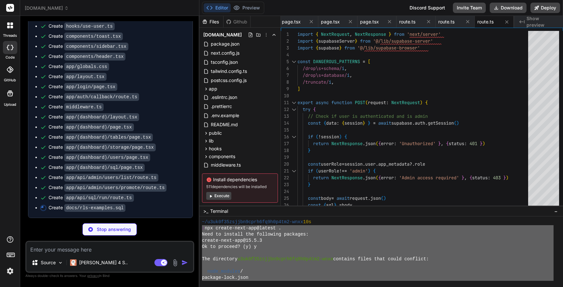
scroll to position [1101, 0]
type textarea "x"
type textarea "-- Use the function in a policy: -- CREATE POLICY "Function-based project acces…"
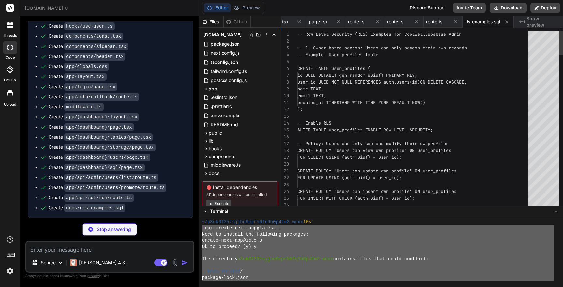
type textarea "x"
type textarea "{ "extends": "next/core-web-vitals" }"
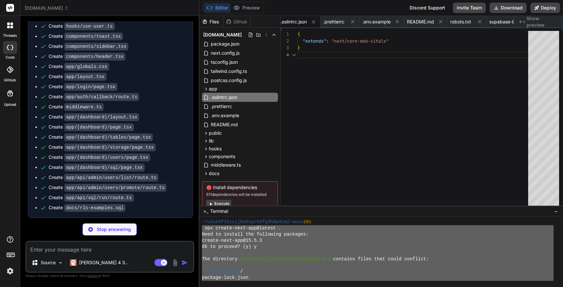
scroll to position [21, 0]
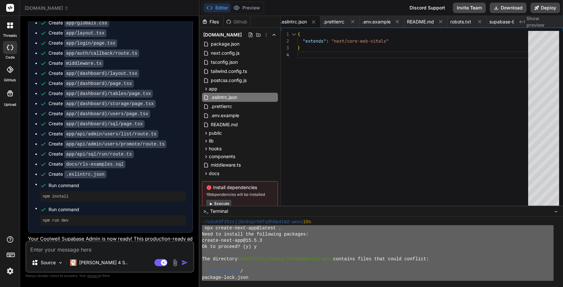
type textarea "x"
